Goal: Find specific page/section: Find specific page/section

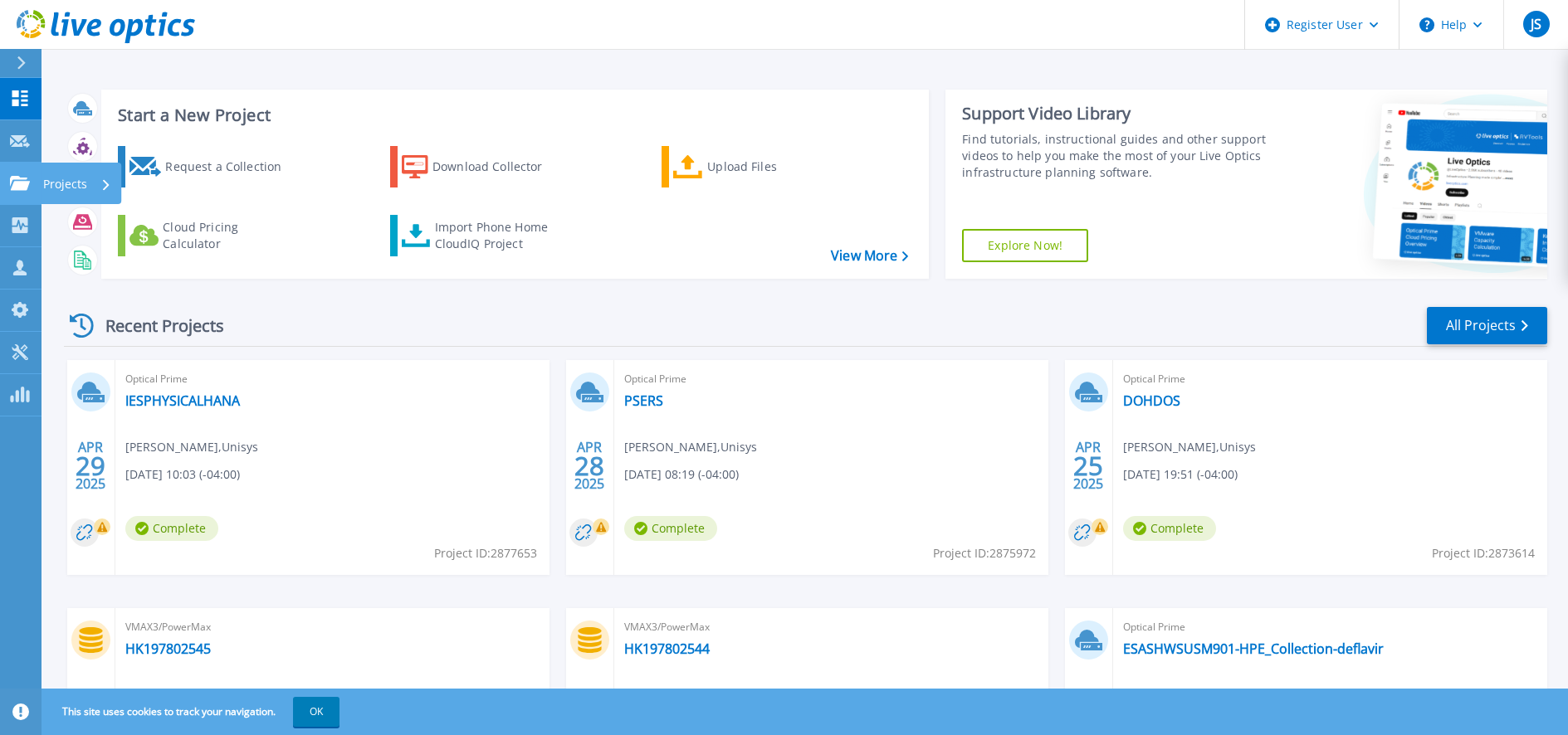
click at [75, 181] on p "Projects" at bounding box center [65, 184] width 44 height 43
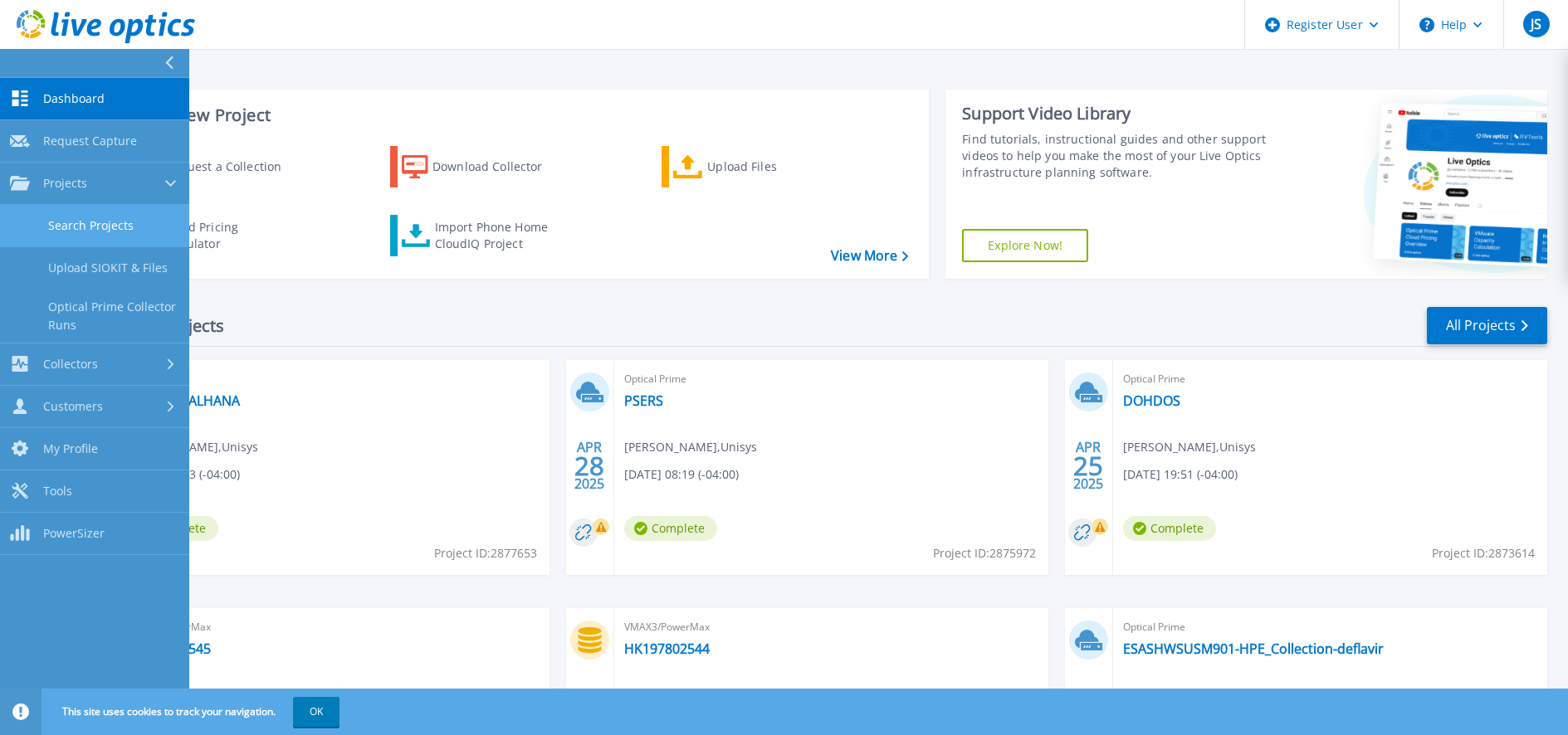
click at [94, 223] on link "Search Projects" at bounding box center [94, 225] width 189 height 42
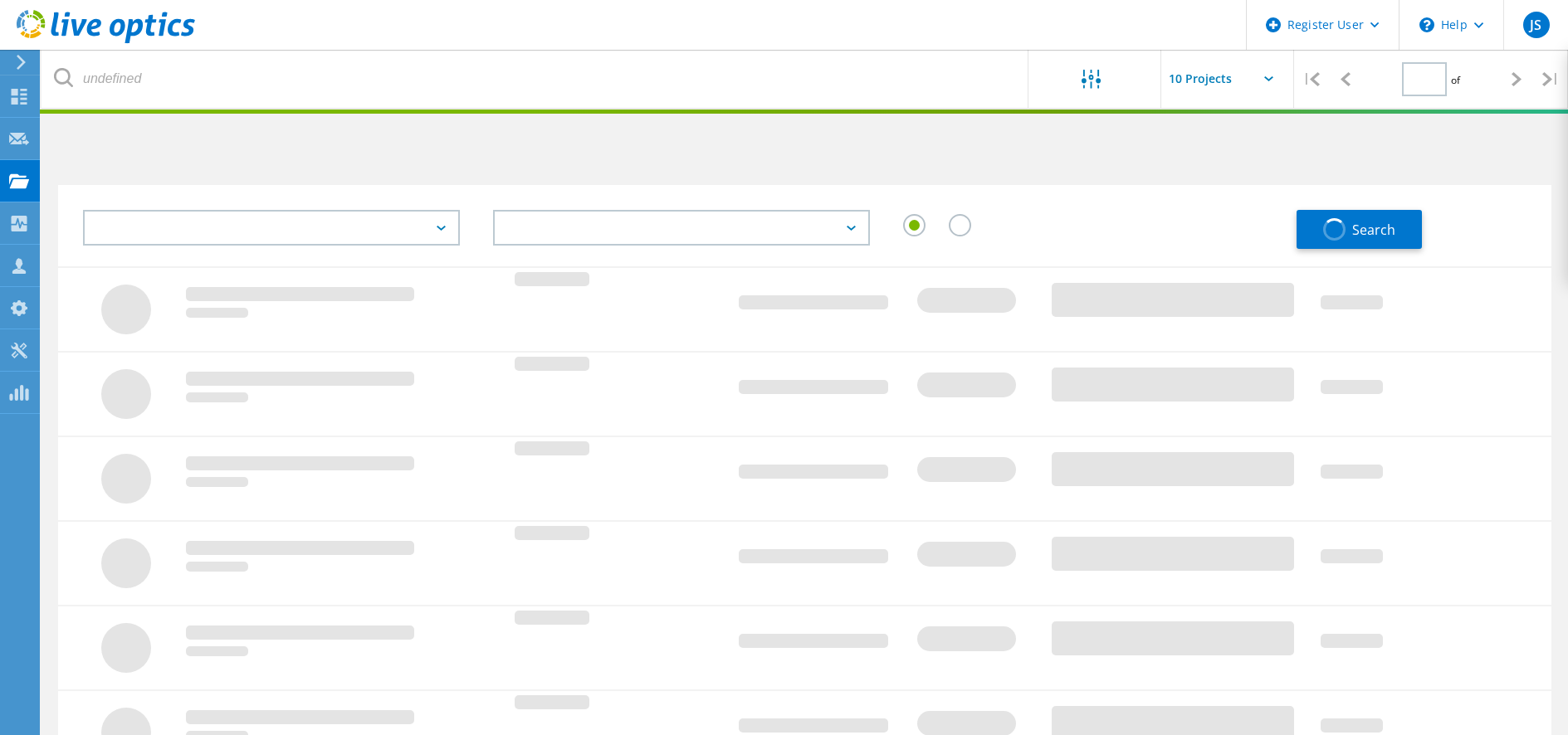
type input "1"
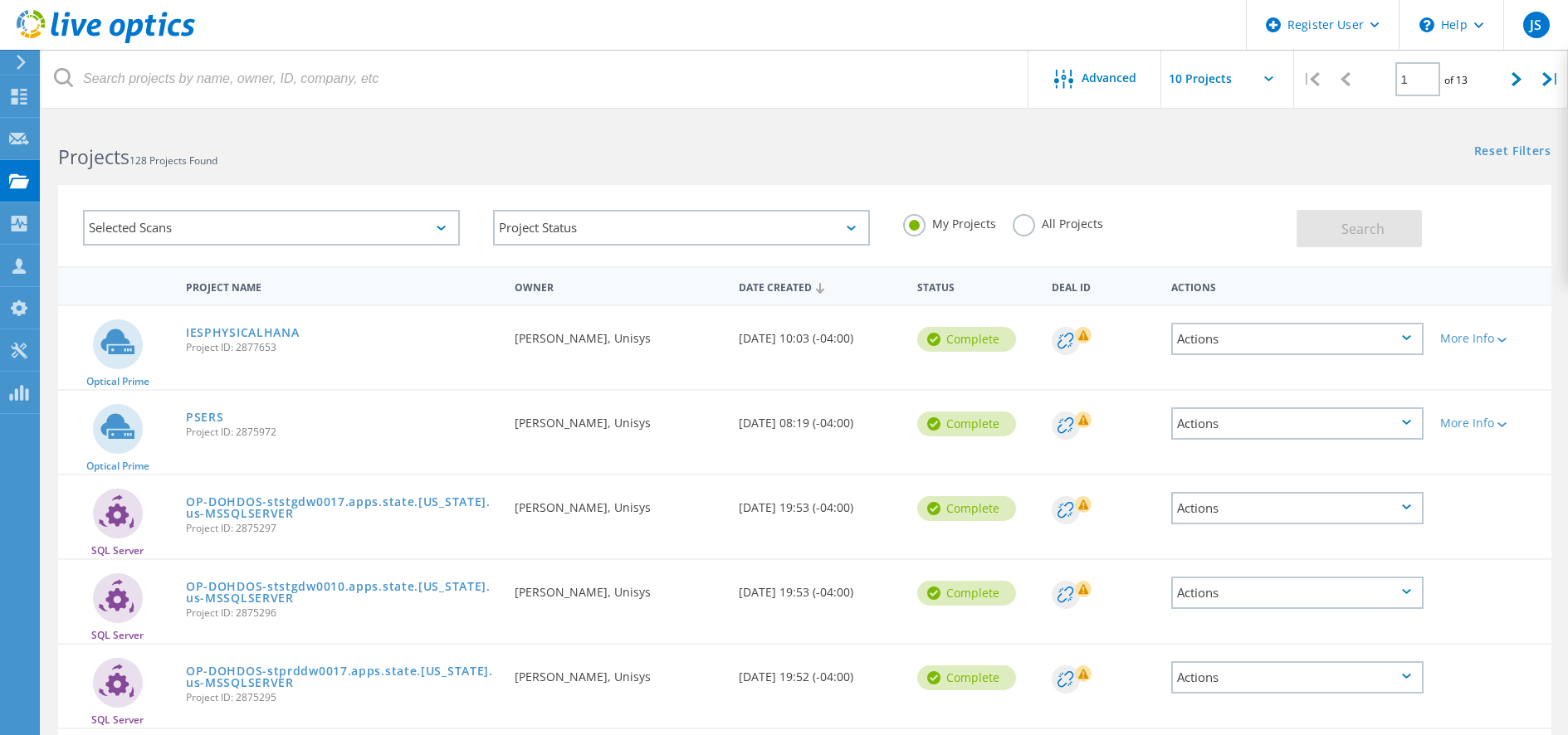
click at [361, 233] on div "Selected Scans" at bounding box center [271, 228] width 377 height 36
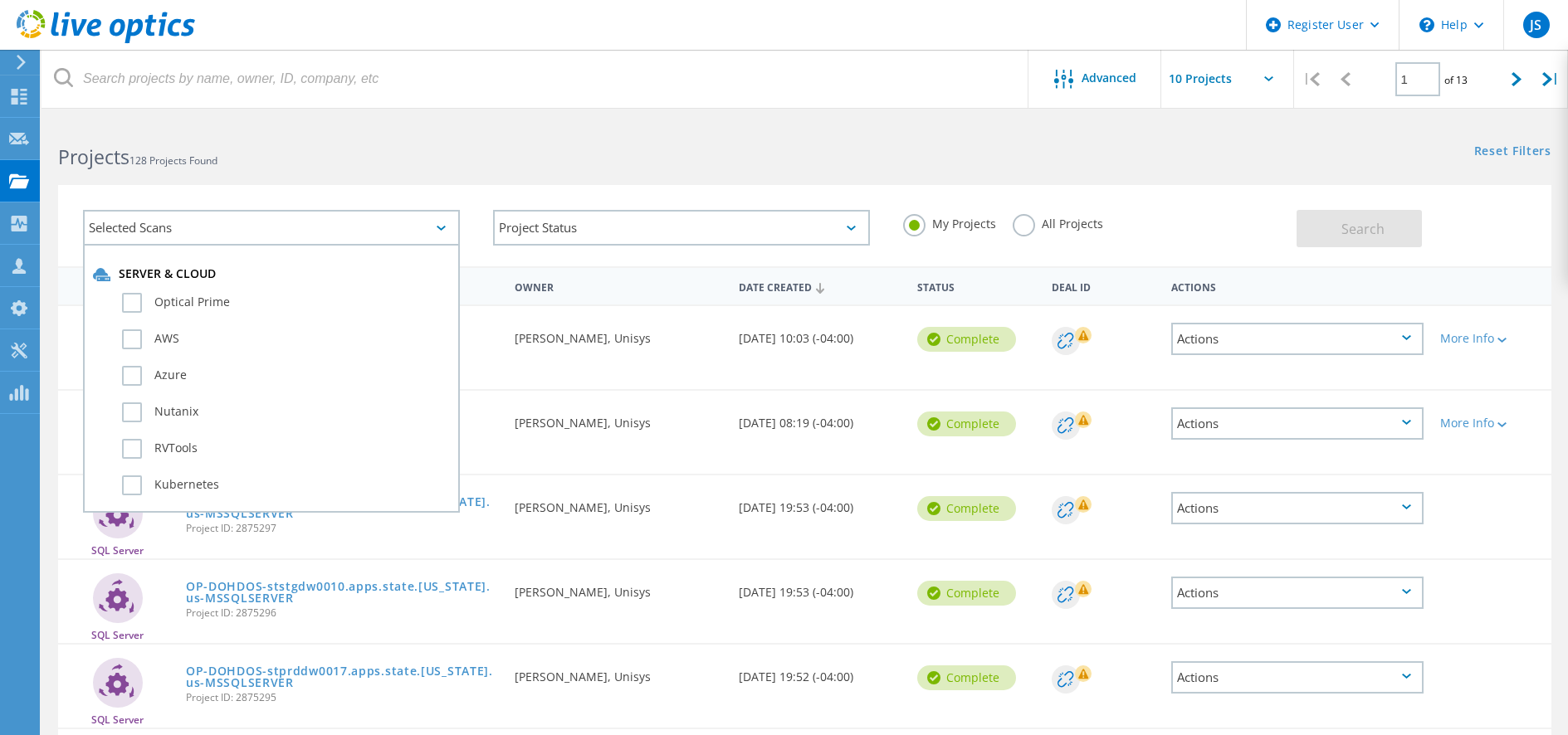
click at [440, 132] on div "Projects 128 Projects Found" at bounding box center [423, 142] width 763 height 44
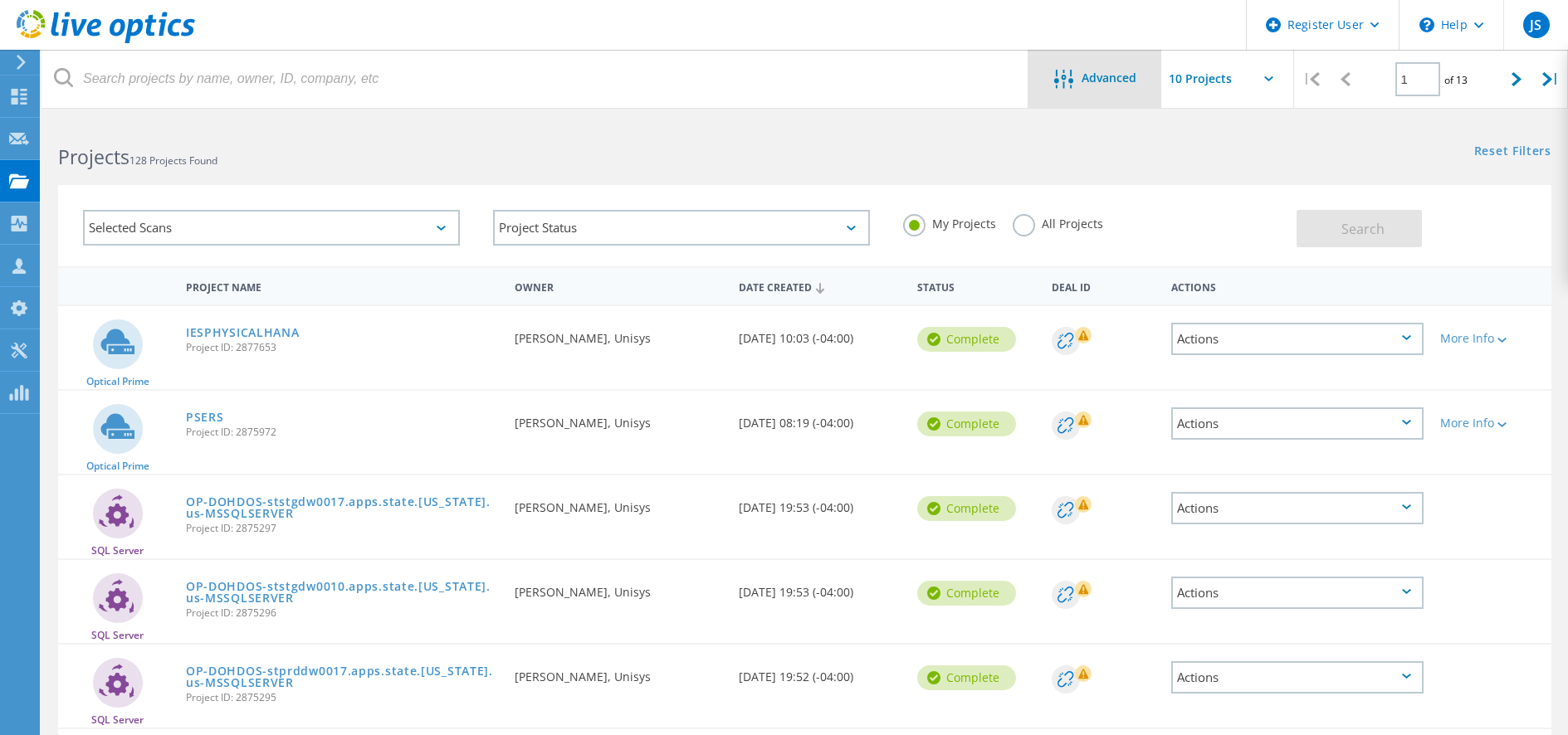
click at [1109, 84] on span "Advanced" at bounding box center [1109, 78] width 55 height 11
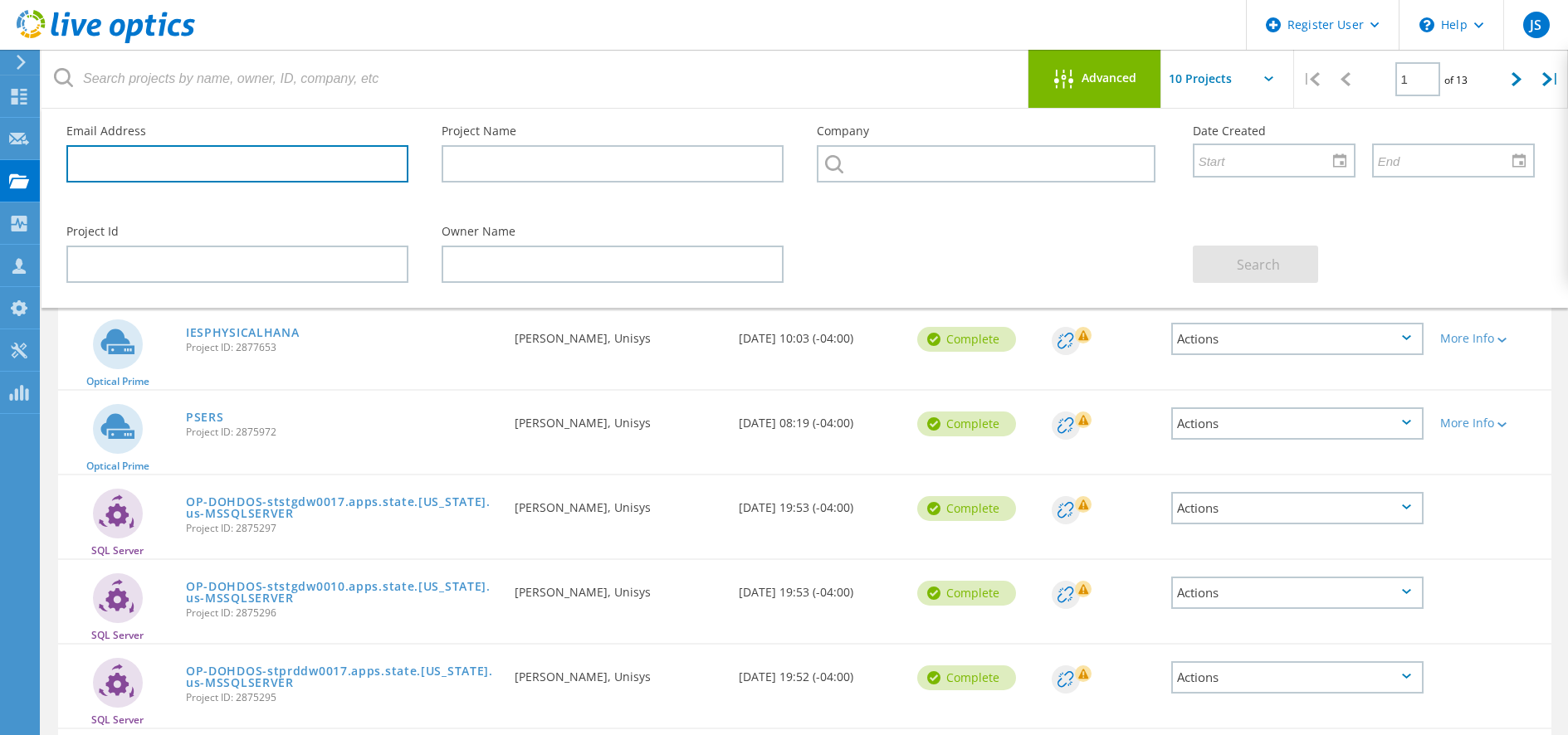
click at [294, 160] on input "text" at bounding box center [237, 164] width 342 height 37
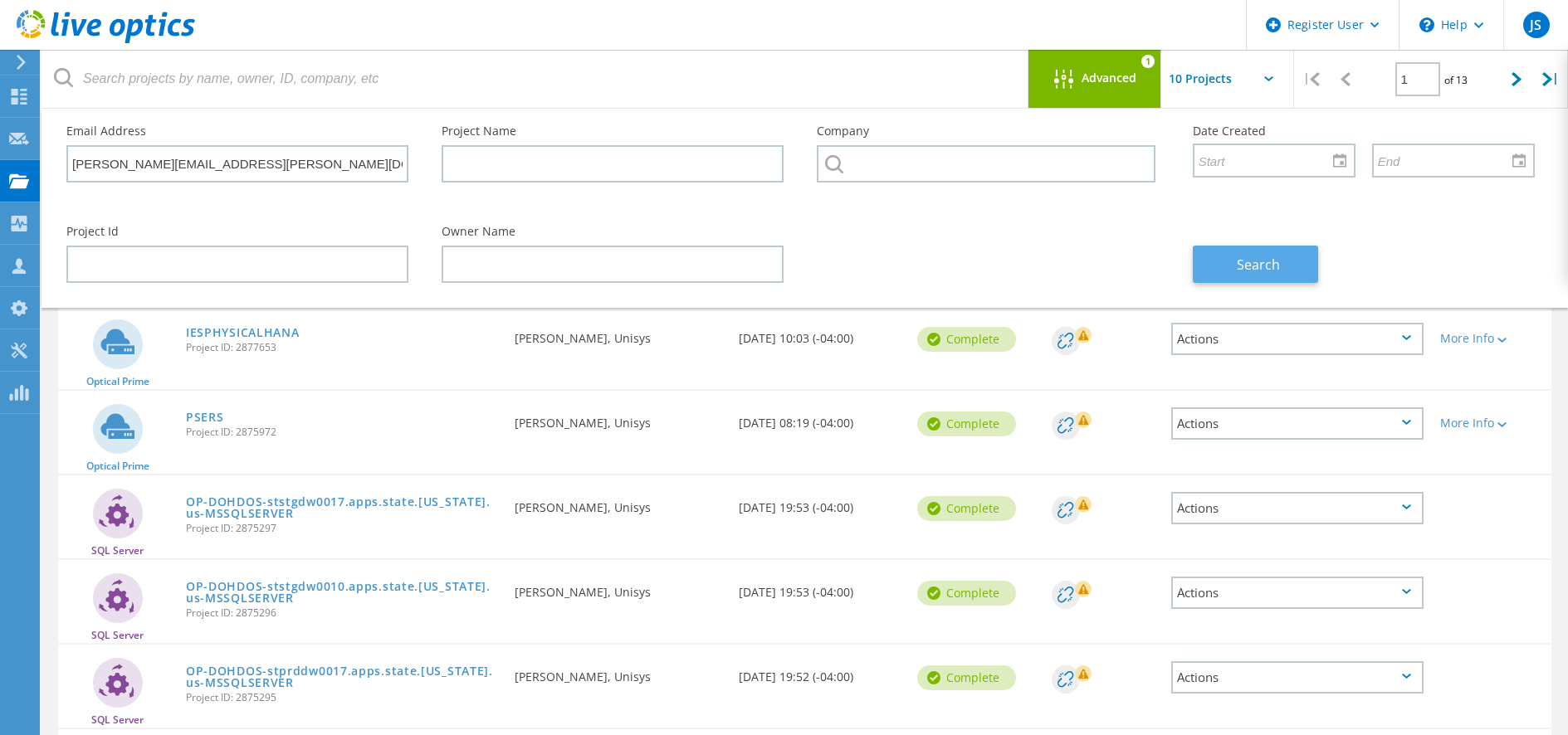
click at [1219, 263] on button "Search" at bounding box center [1256, 265] width 125 height 37
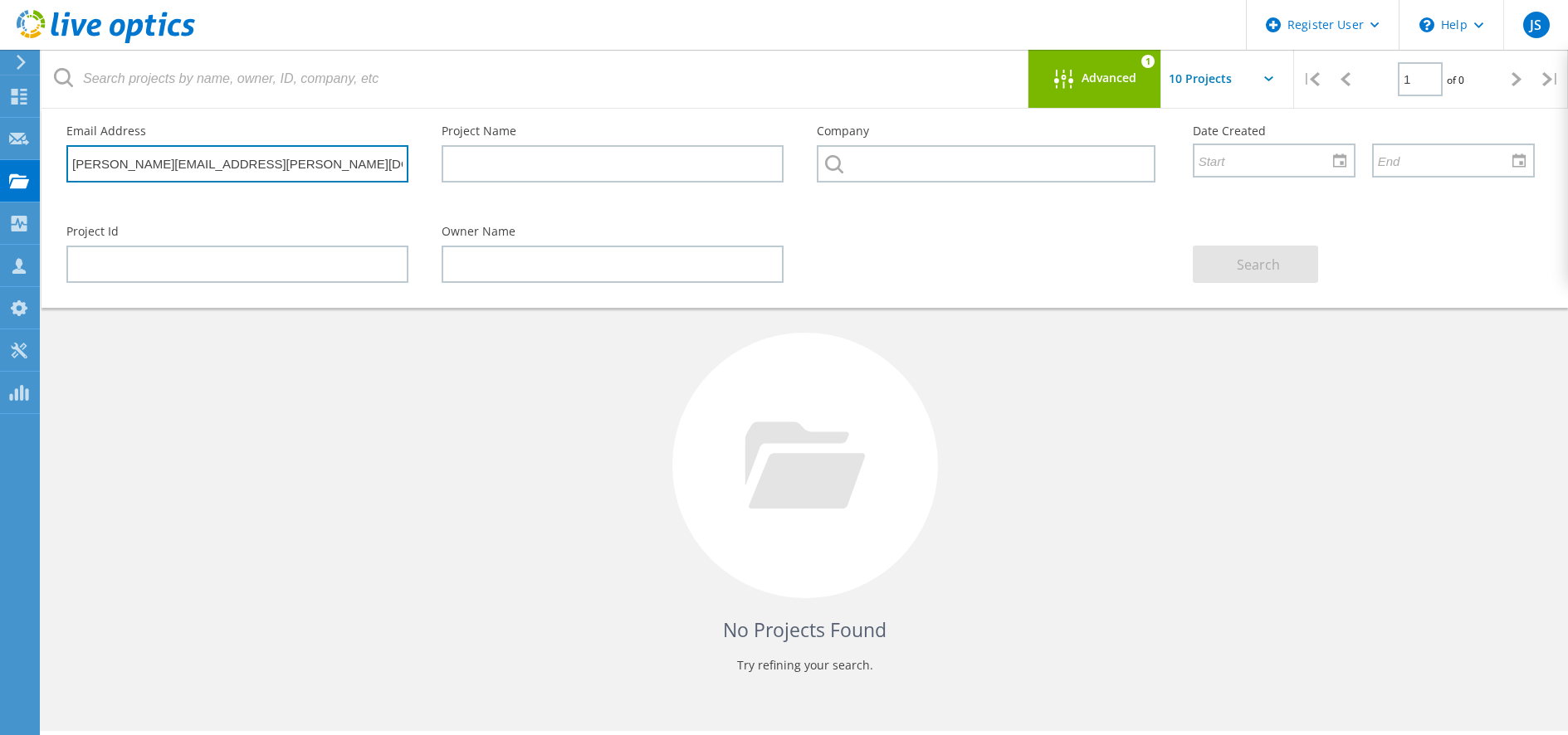
click at [202, 164] on input "[PERSON_NAME][EMAIL_ADDRESS][PERSON_NAME][DOMAIN_NAME]" at bounding box center [237, 164] width 342 height 37
type input "[PERSON_NAME][EMAIL_ADDRESS][PERSON_NAME][DOMAIN_NAME]"
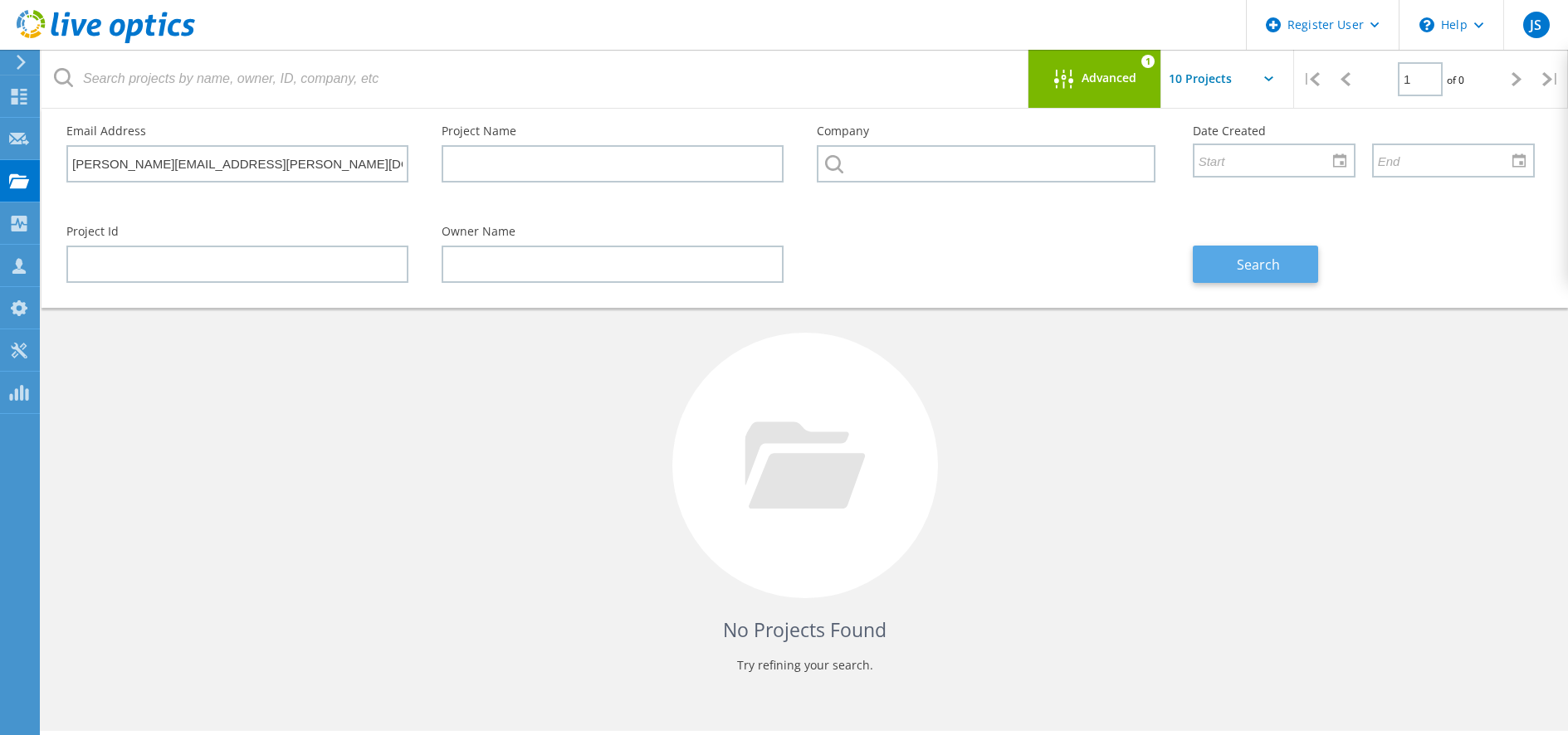
click at [1233, 258] on button "Search" at bounding box center [1256, 265] width 125 height 37
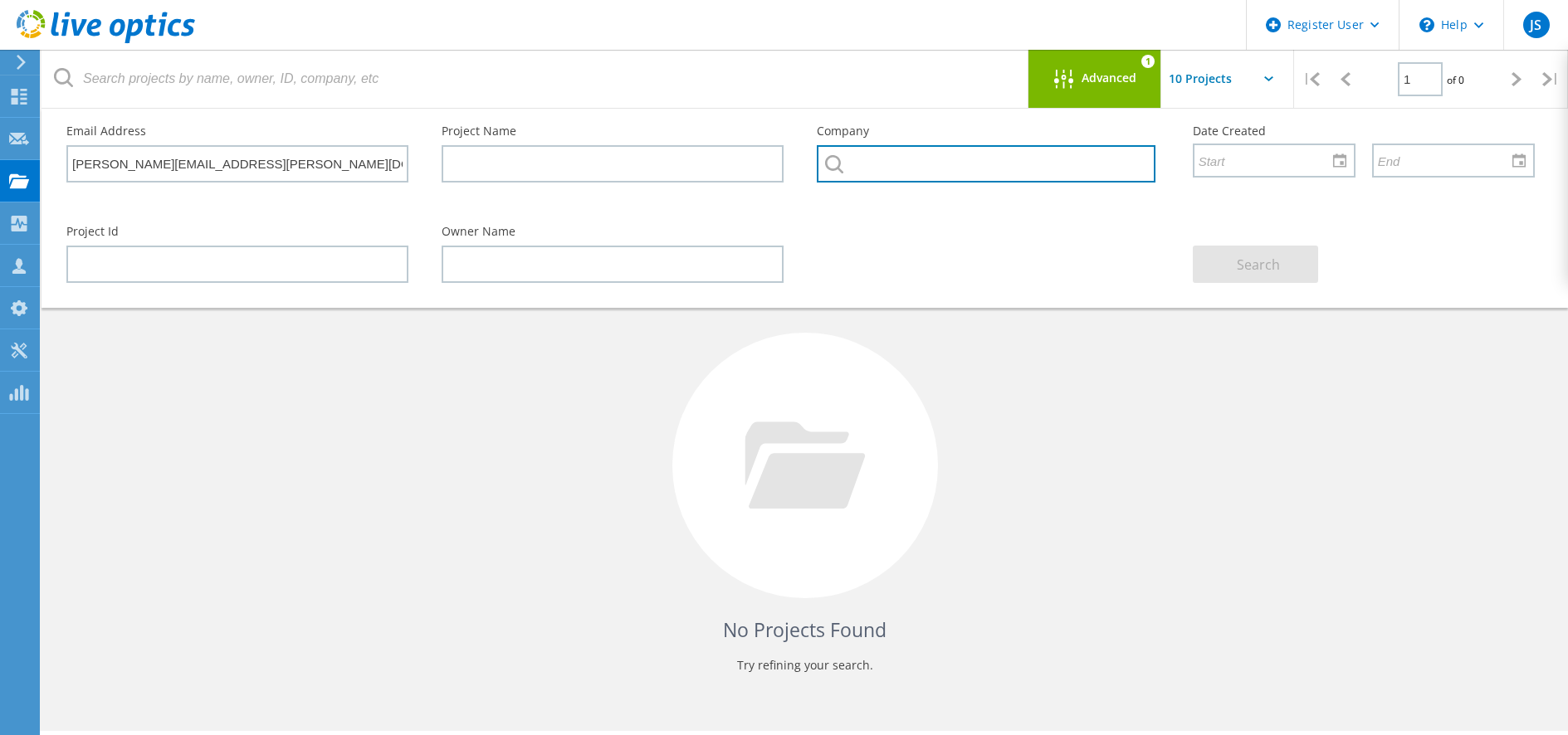
click at [979, 167] on input "text" at bounding box center [985, 164] width 338 height 37
